Goal: Find contact information: Find contact information

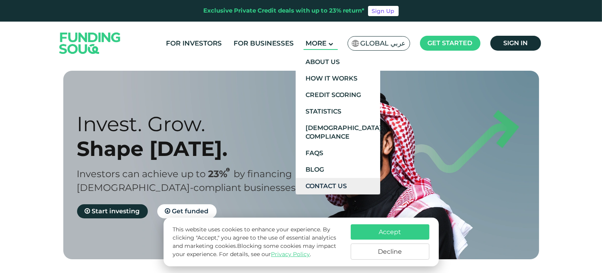
click at [332, 187] on link "Contact Us" at bounding box center [338, 186] width 85 height 17
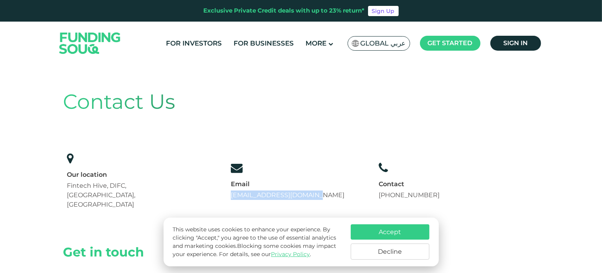
drag, startPoint x: 0, startPoint y: 0, endPoint x: 214, endPoint y: 182, distance: 281.4
click at [214, 182] on div "Our location Fintech Hive, DIFC, [GEOGRAPHIC_DATA], [GEOGRAPHIC_DATA] Email [EM…" at bounding box center [253, 181] width 381 height 65
copy link "[EMAIL_ADDRESS][DOMAIN_NAME]"
